Goal: Information Seeking & Learning: Learn about a topic

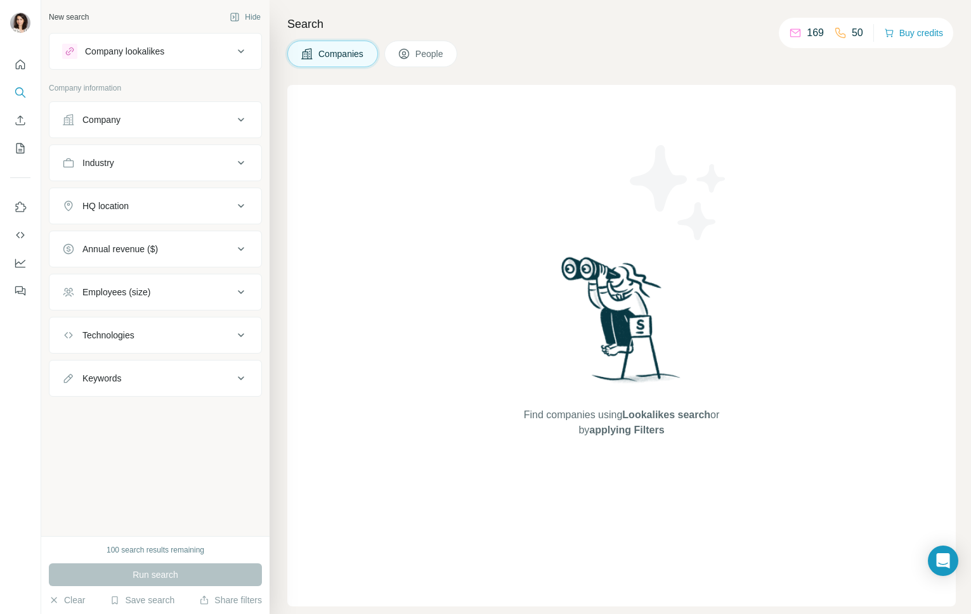
click at [190, 452] on div "New search Hide Company lookalikes Company information Company Industry HQ loca…" at bounding box center [155, 268] width 228 height 536
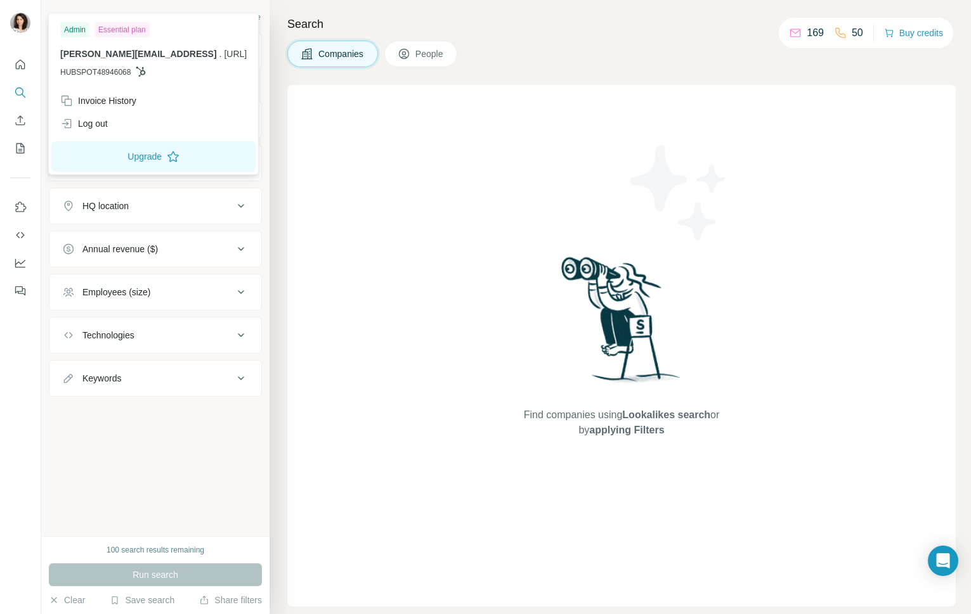
click at [20, 22] on img at bounding box center [20, 23] width 20 height 20
click at [116, 129] on div "Log out" at bounding box center [154, 123] width 202 height 23
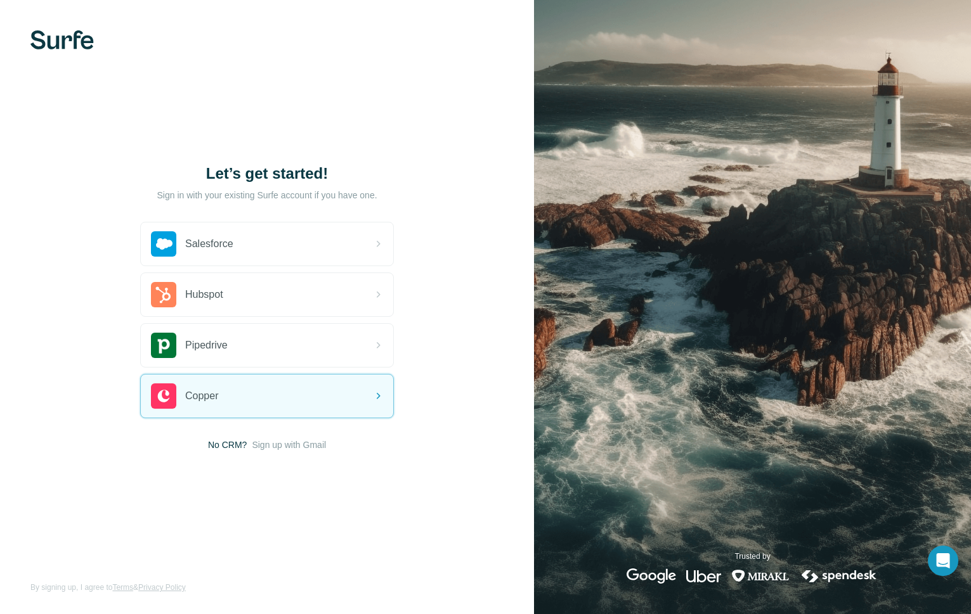
click at [77, 40] on img at bounding box center [61, 39] width 63 height 19
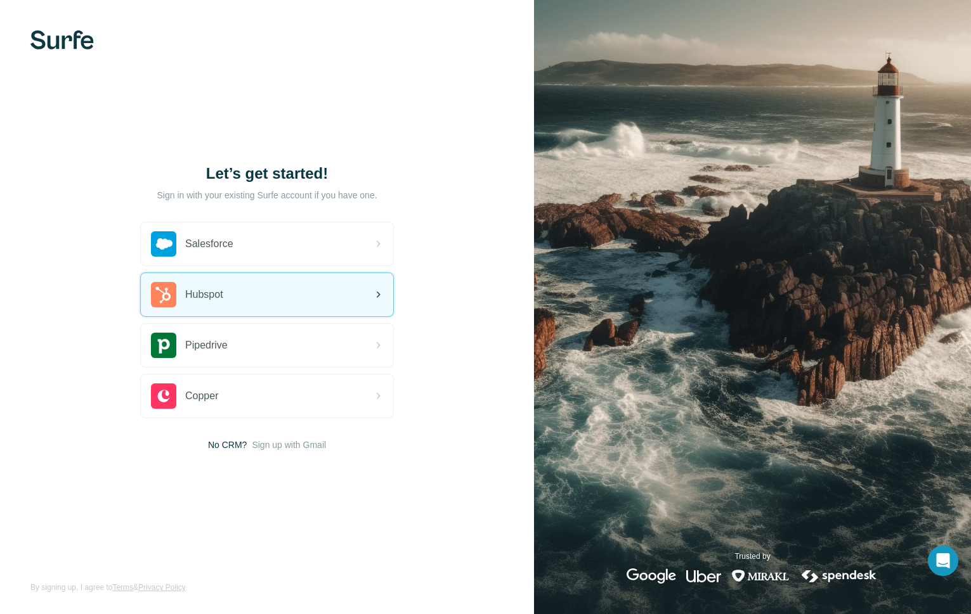
click at [320, 294] on div "Hubspot" at bounding box center [267, 294] width 252 height 43
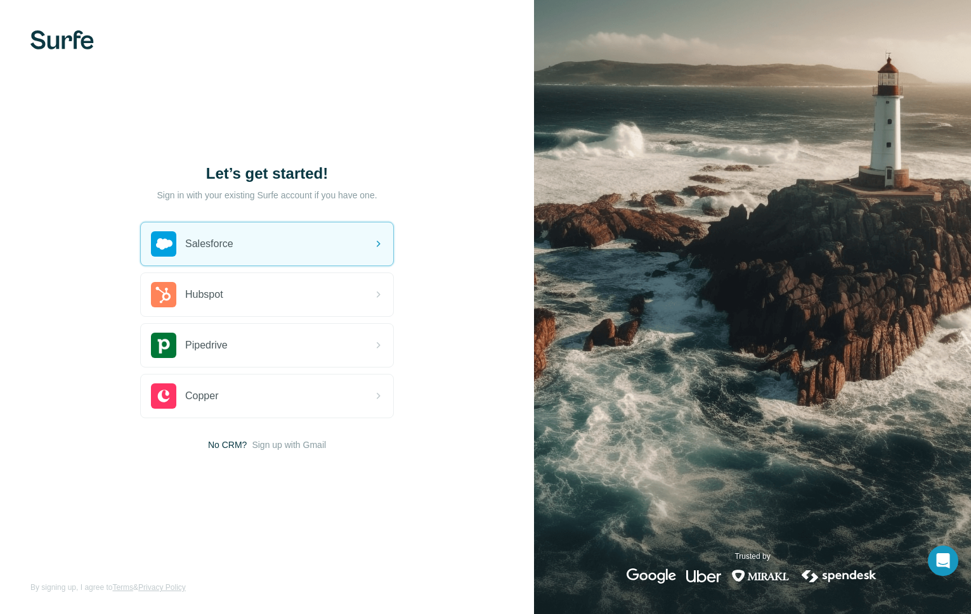
click at [326, 198] on p "Sign in with your existing Surfe account if you have one." at bounding box center [267, 195] width 220 height 13
click at [299, 178] on h1 "Let’s get started!" at bounding box center [267, 174] width 254 height 20
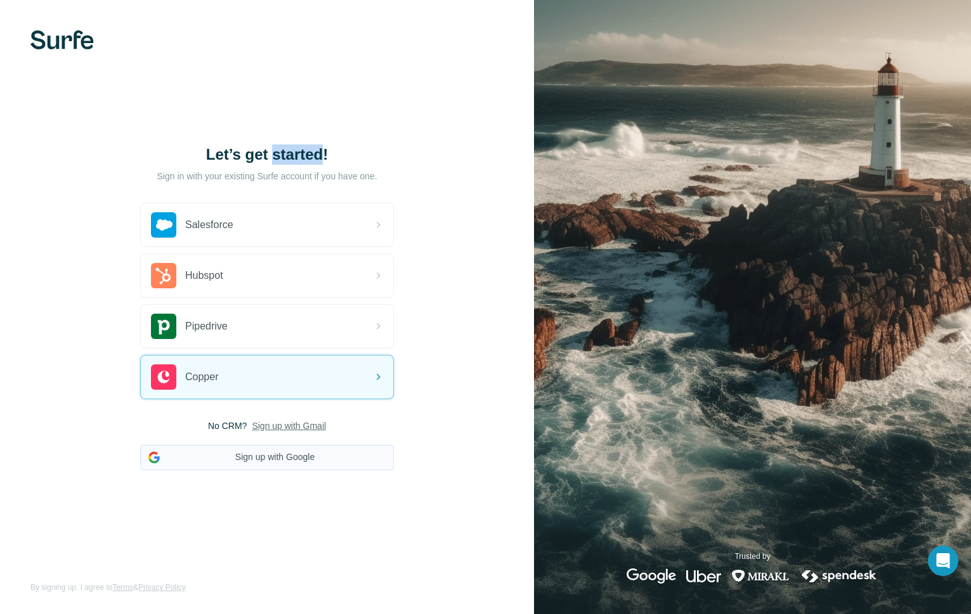
click at [292, 455] on button "Sign up with Google" at bounding box center [267, 457] width 254 height 25
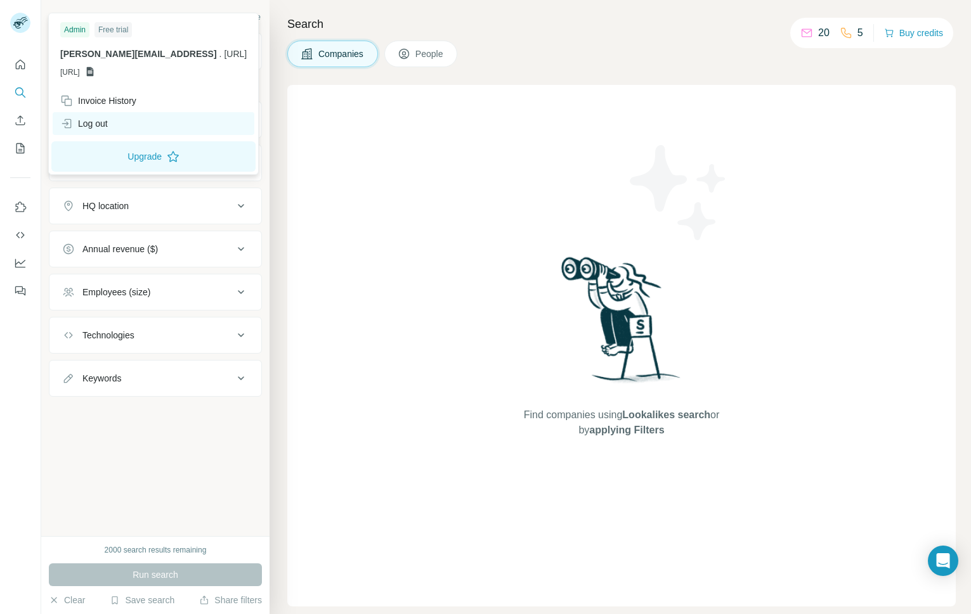
click at [92, 120] on div "Log out" at bounding box center [84, 123] width 48 height 13
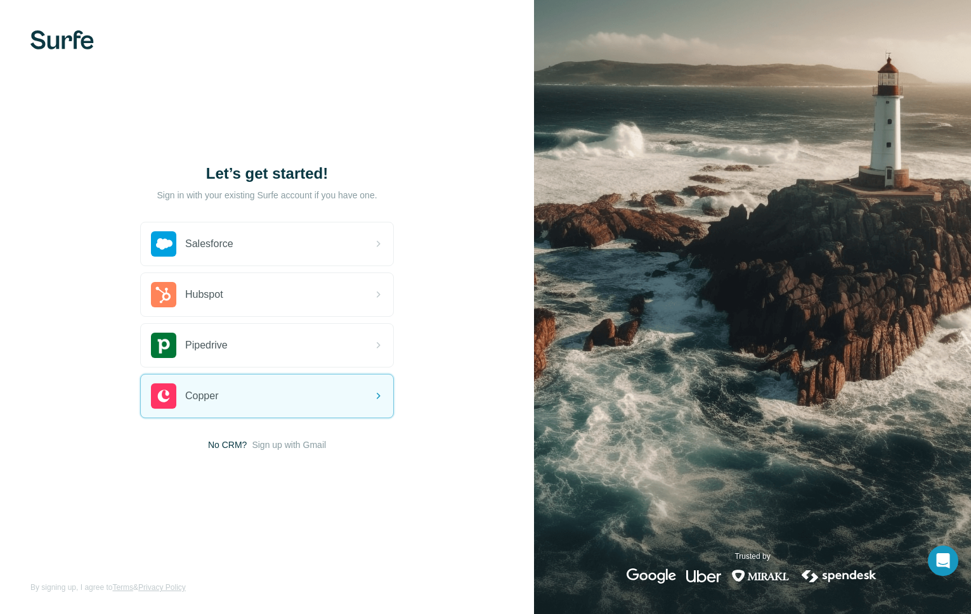
click at [74, 45] on img at bounding box center [61, 39] width 63 height 19
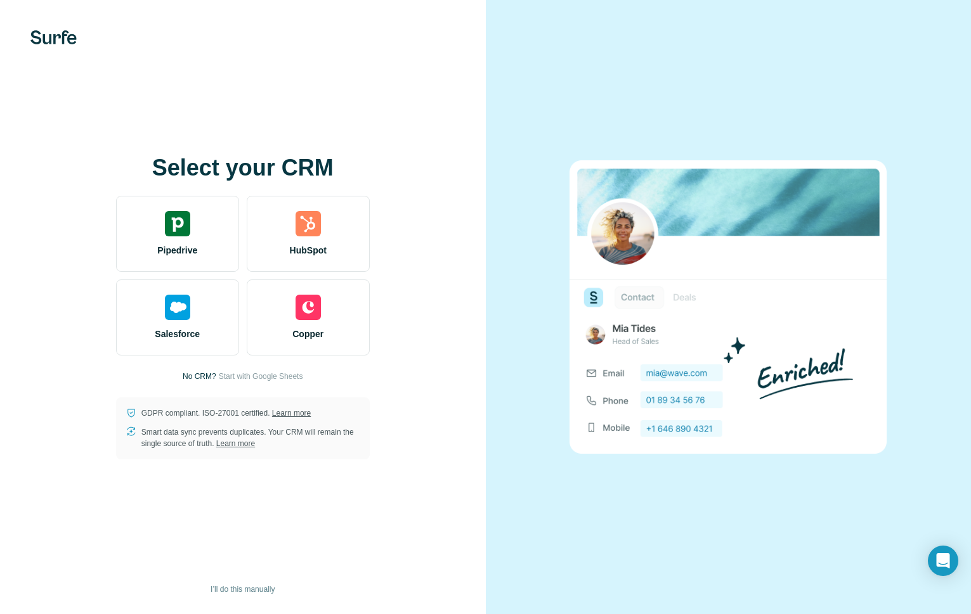
click at [58, 37] on img at bounding box center [53, 37] width 46 height 14
click at [247, 590] on span "I’ll do this manually" at bounding box center [242, 589] width 64 height 11
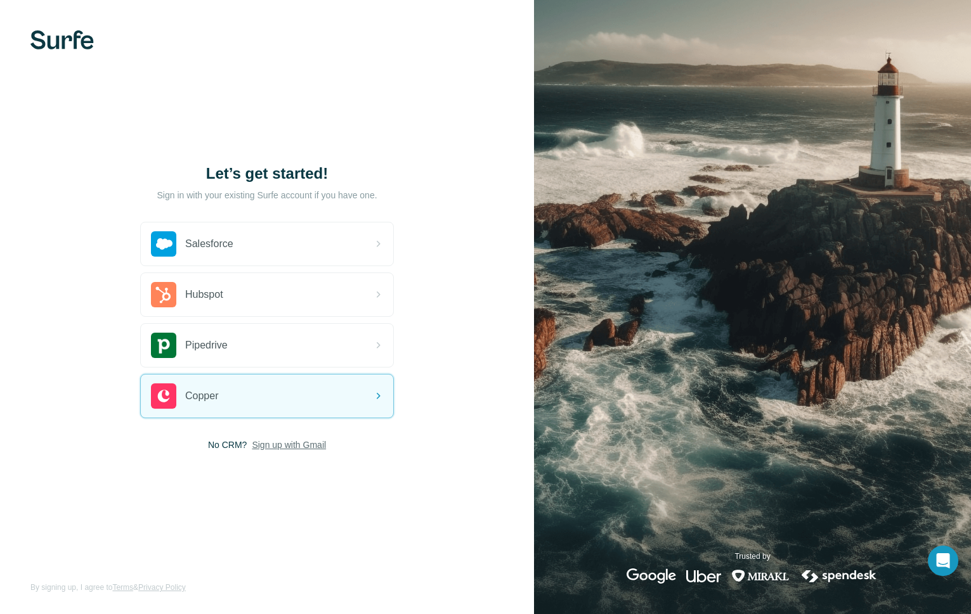
click at [282, 446] on span "Sign up with Gmail" at bounding box center [289, 445] width 74 height 13
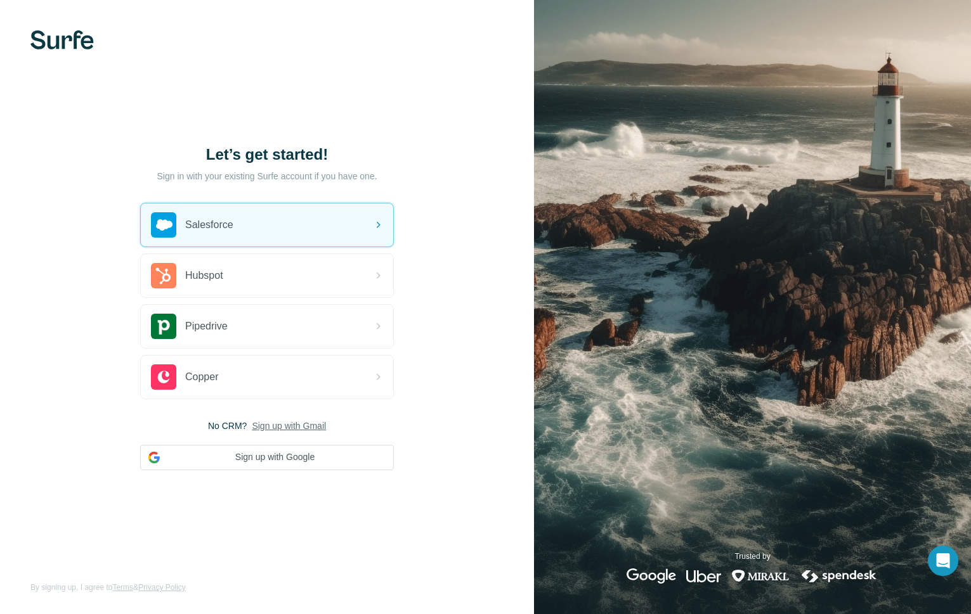
click at [63, 35] on img at bounding box center [61, 39] width 63 height 19
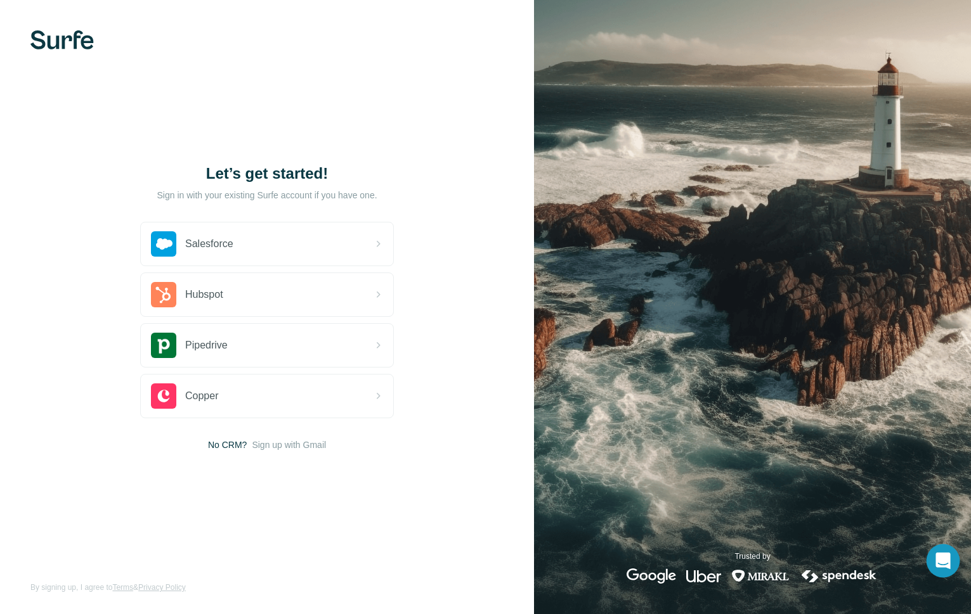
click at [937, 559] on icon "Open Intercom Messenger" at bounding box center [942, 561] width 15 height 16
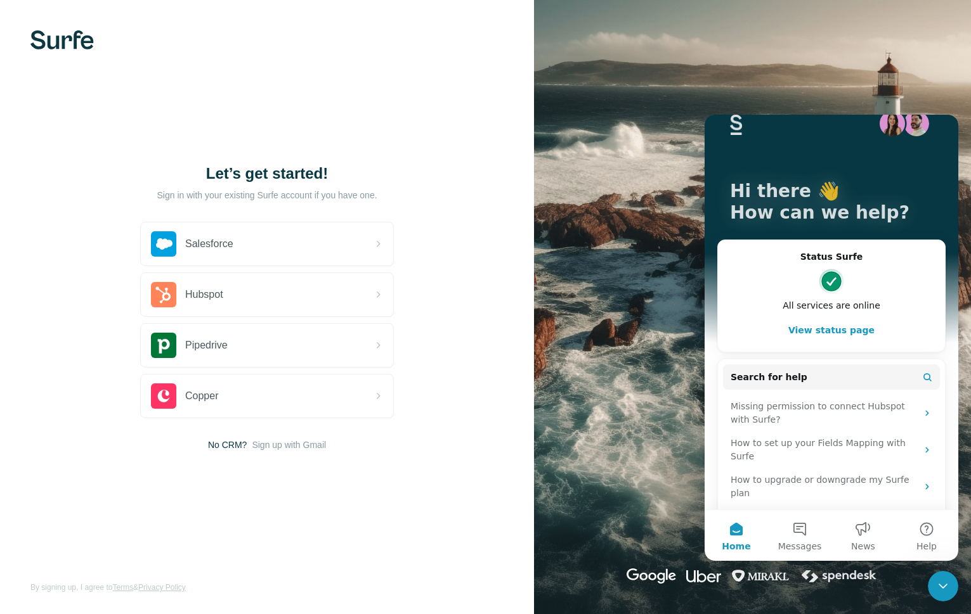
scroll to position [65, 0]
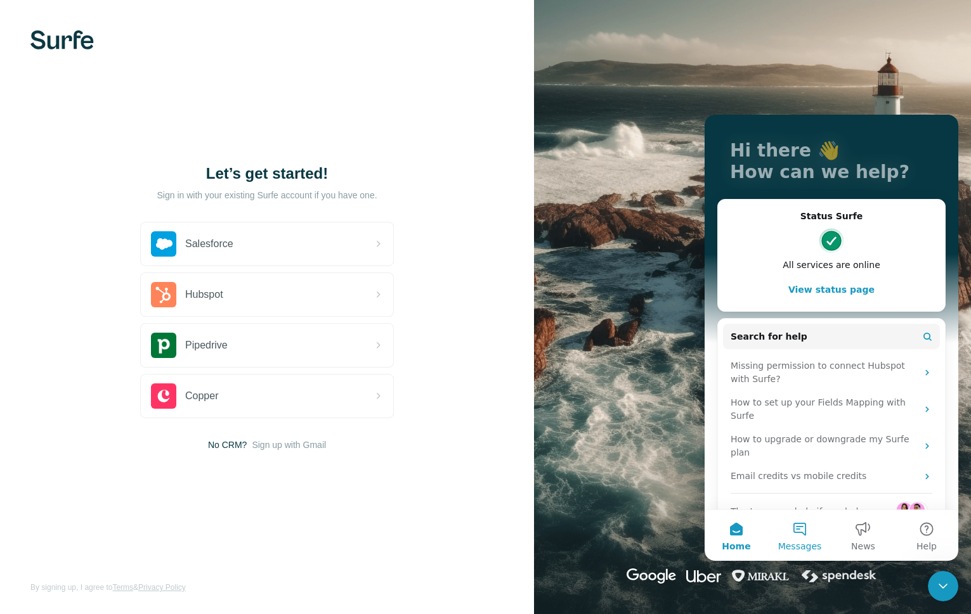
click at [800, 537] on button "Messages" at bounding box center [799, 535] width 63 height 51
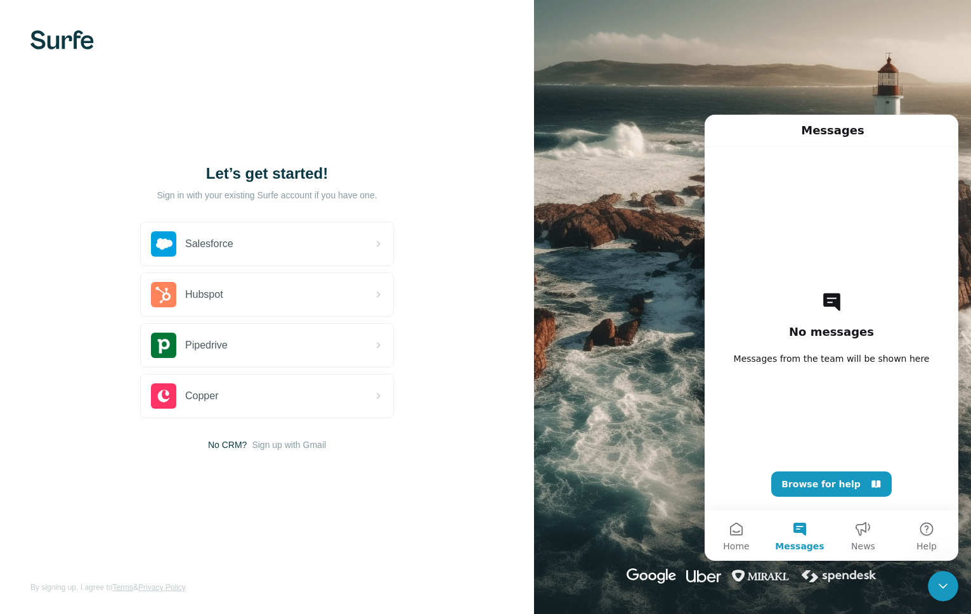
click at [830, 331] on h2 "No messages" at bounding box center [831, 332] width 85 height 15
click at [828, 307] on icon "Intercom messenger" at bounding box center [831, 302] width 21 height 20
click at [740, 531] on button "Home" at bounding box center [735, 535] width 63 height 51
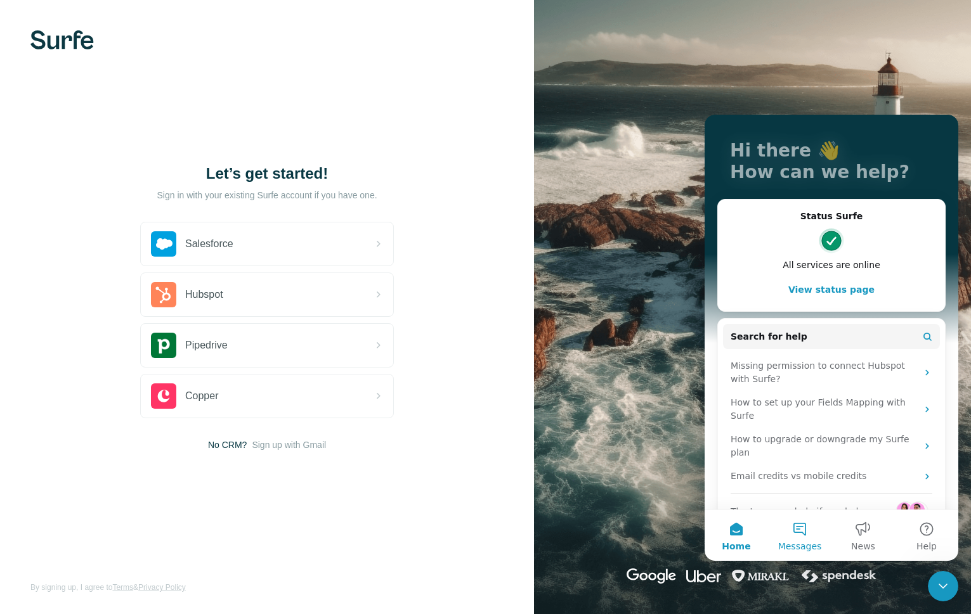
click at [810, 529] on button "Messages" at bounding box center [799, 535] width 63 height 51
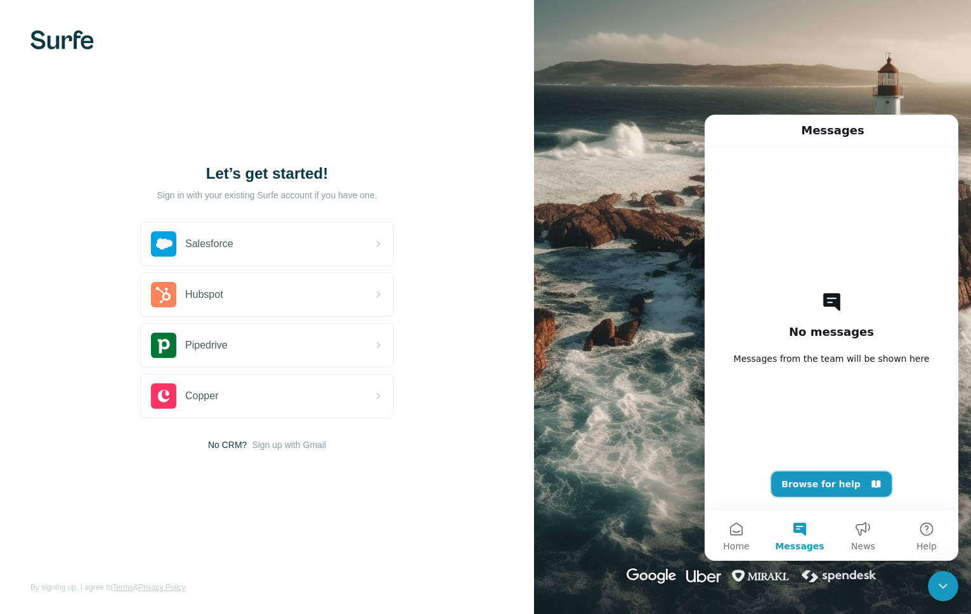
click at [841, 486] on button "Browse for help" at bounding box center [831, 484] width 120 height 25
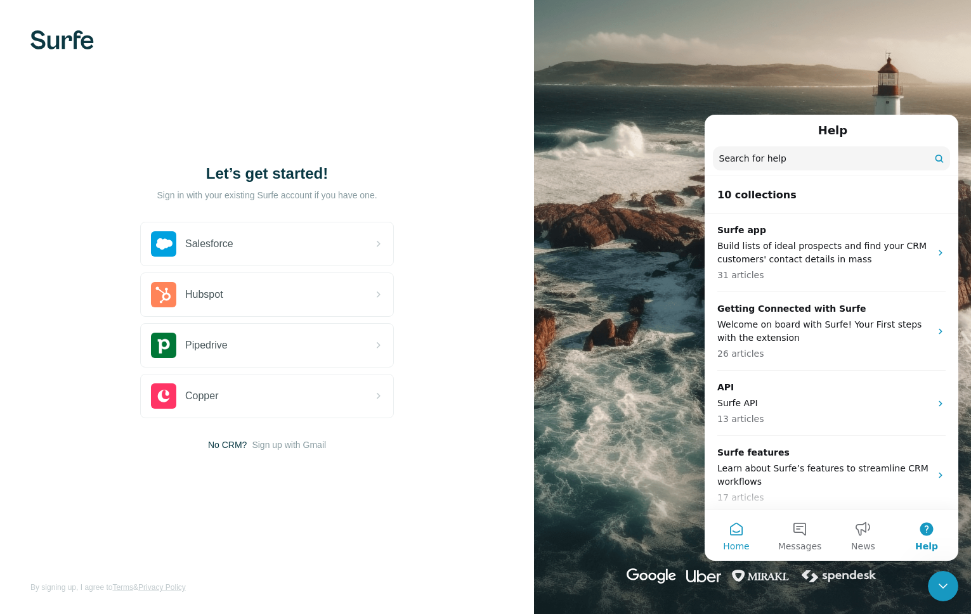
click at [738, 521] on button "Home" at bounding box center [735, 535] width 63 height 51
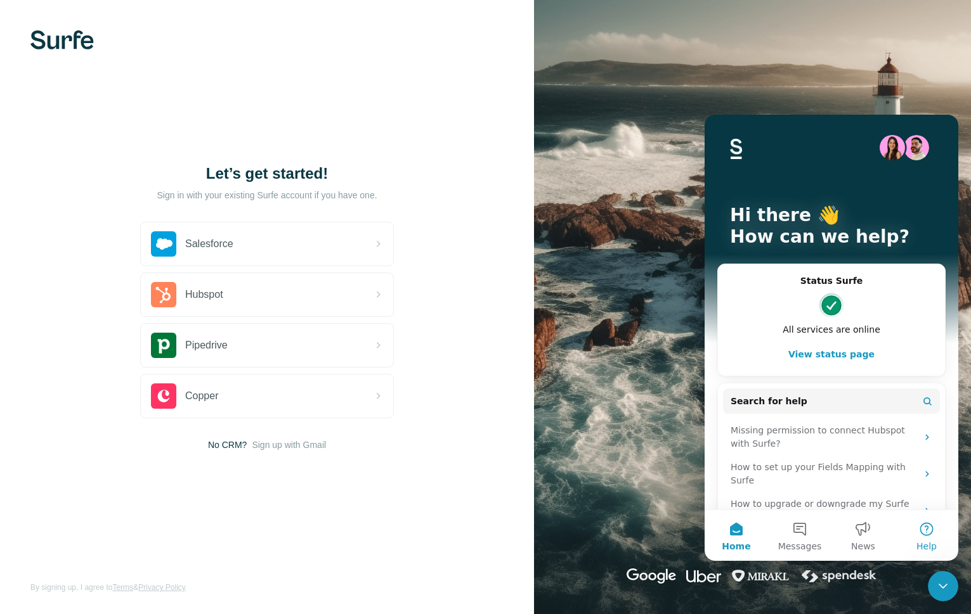
click at [926, 532] on button "Help" at bounding box center [925, 535] width 63 height 51
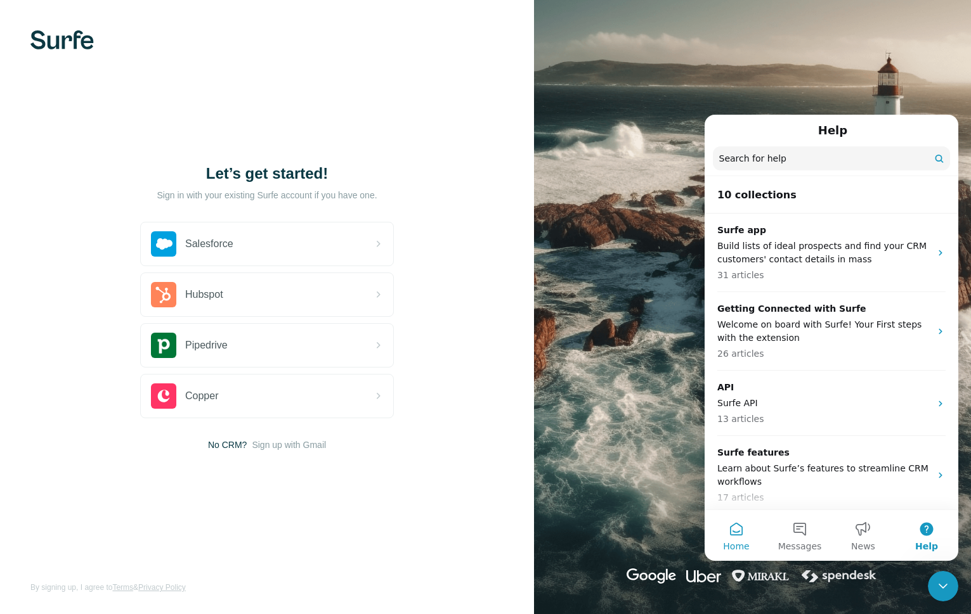
click at [737, 534] on button "Home" at bounding box center [735, 535] width 63 height 51
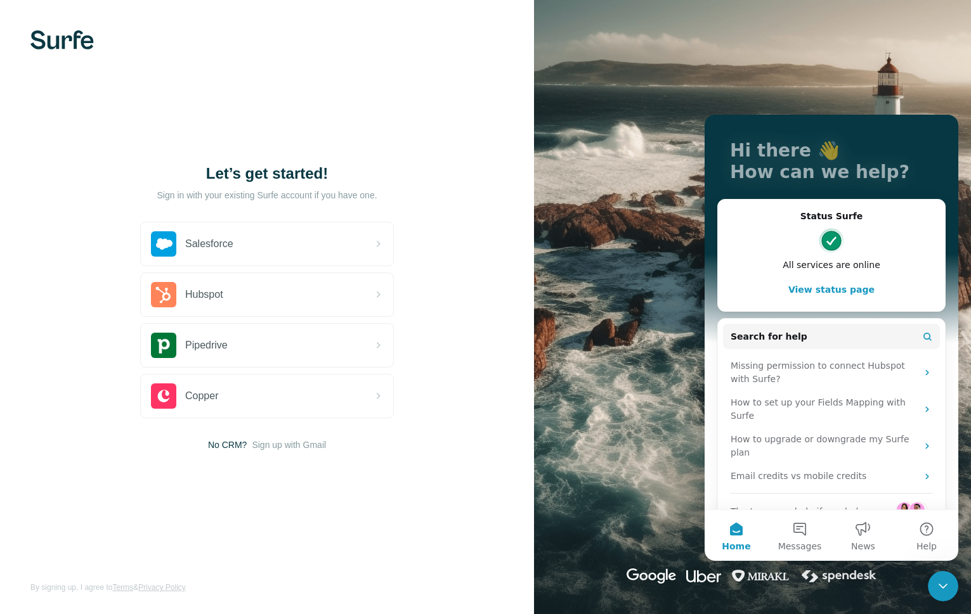
click at [841, 505] on span "The team can help if needed" at bounding box center [793, 511] width 127 height 13
click at [913, 503] on img "Intercom messenger" at bounding box center [916, 510] width 15 height 15
click at [914, 333] on button "Search for help" at bounding box center [831, 336] width 217 height 25
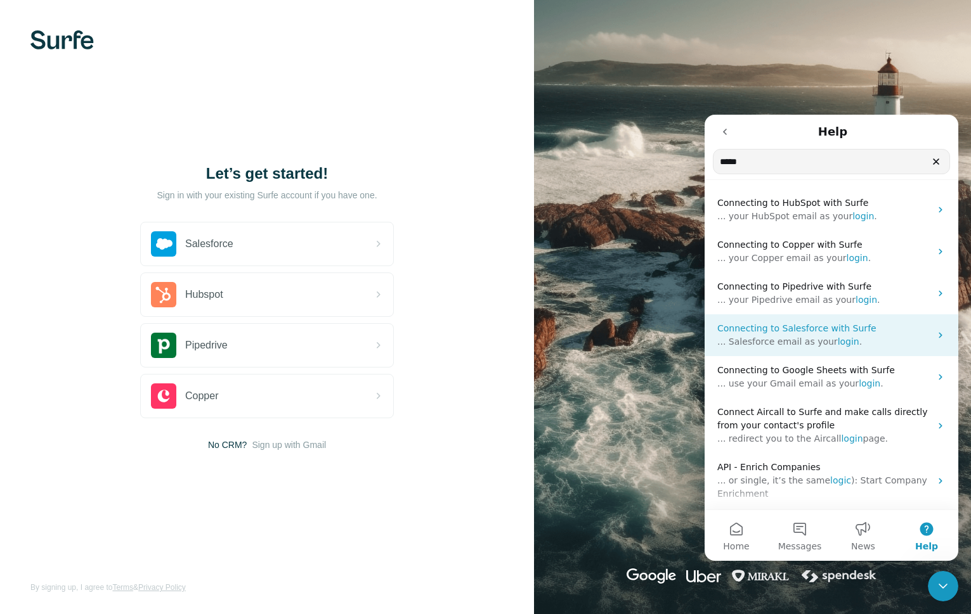
scroll to position [67, 0]
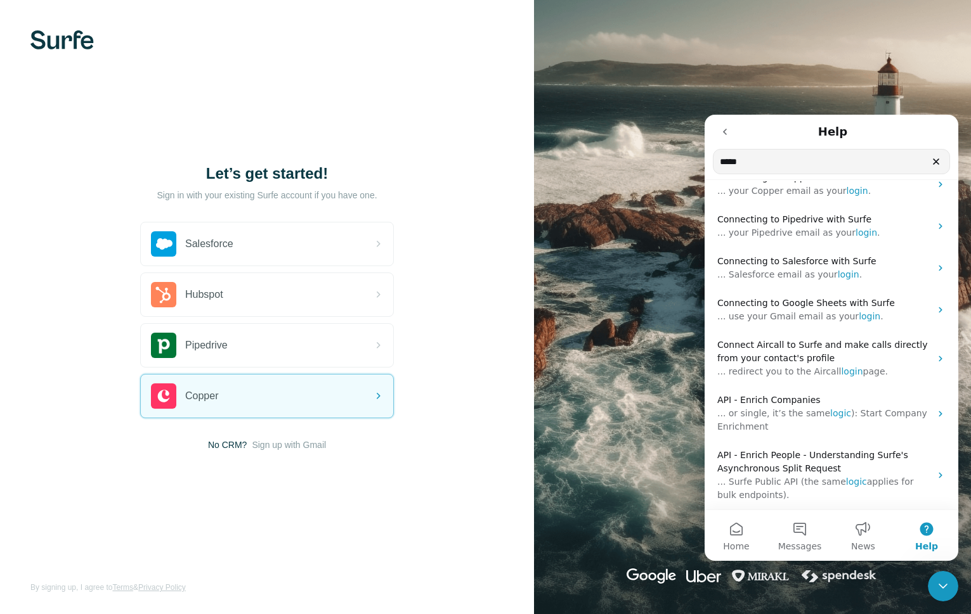
type input "*****"
click at [110, 22] on div "Let’s get started! Sign in with your existing Surfe account if you have one. Sa…" at bounding box center [267, 307] width 534 height 614
click at [60, 39] on img at bounding box center [61, 39] width 63 height 19
